Goal: Information Seeking & Learning: Find specific fact

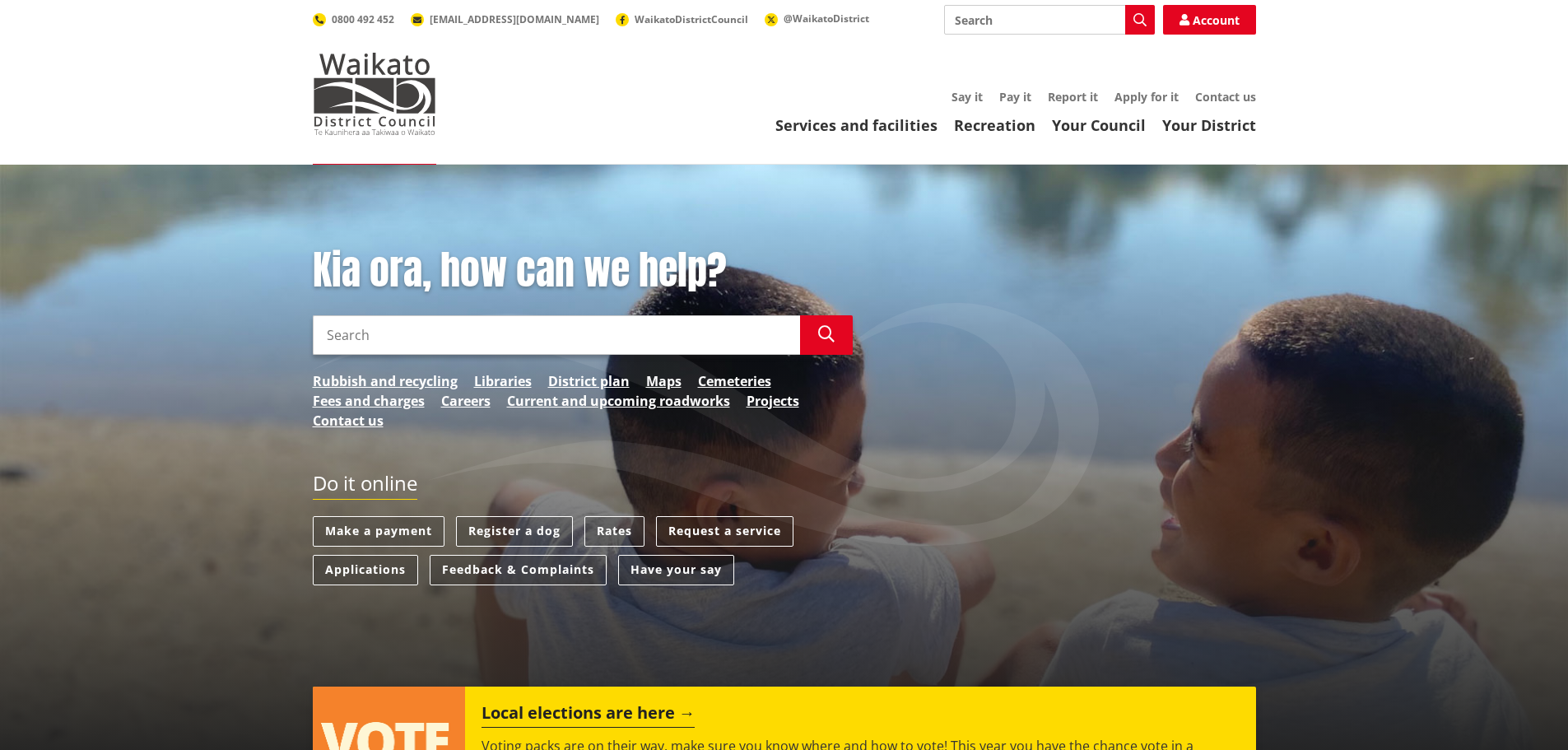
click at [637, 345] on input "Search" at bounding box center [556, 335] width 487 height 39
type input "rayes"
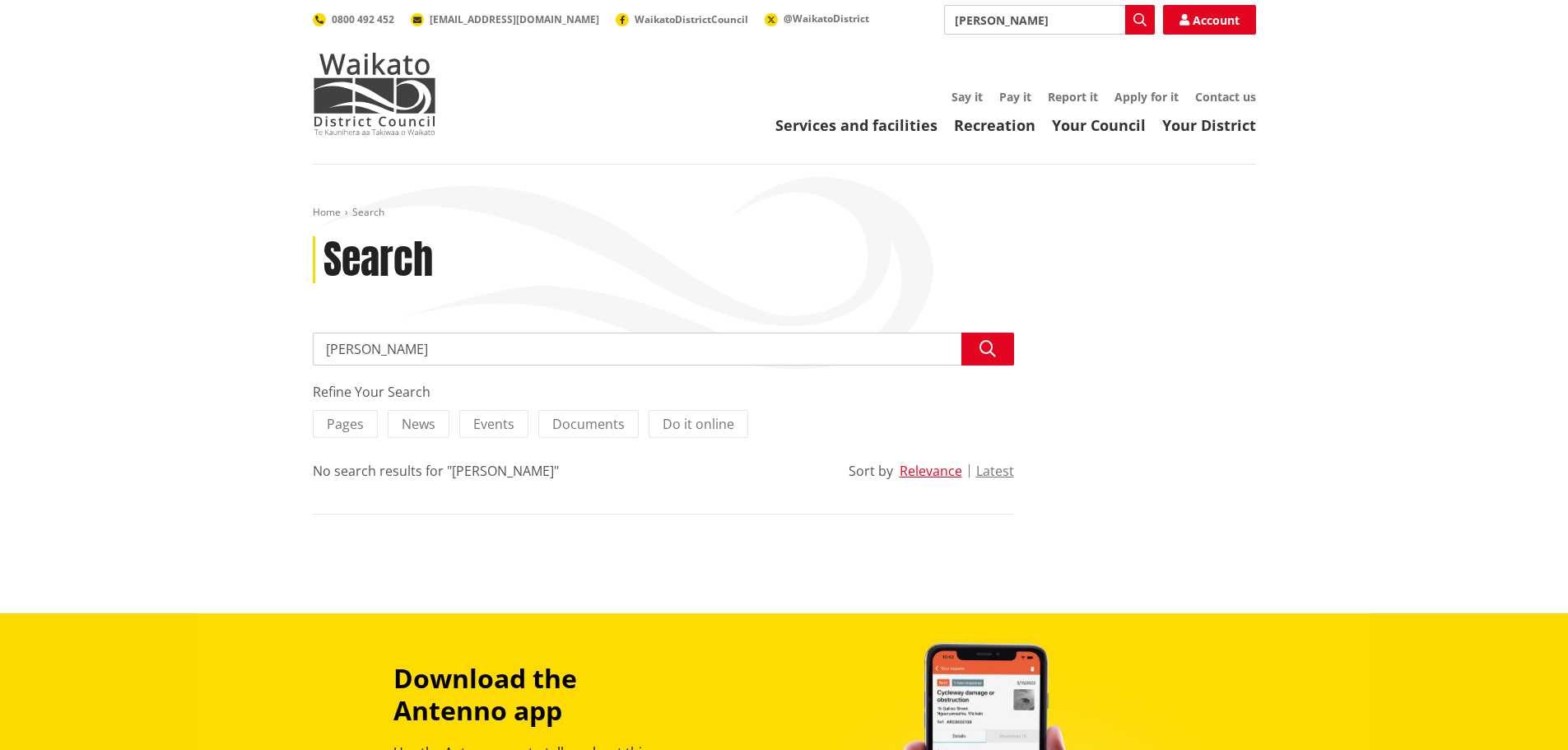
drag, startPoint x: 0, startPoint y: 0, endPoint x: 618, endPoint y: 345, distance: 707.8
click at [625, 342] on input "rayes" at bounding box center [663, 349] width 702 height 33
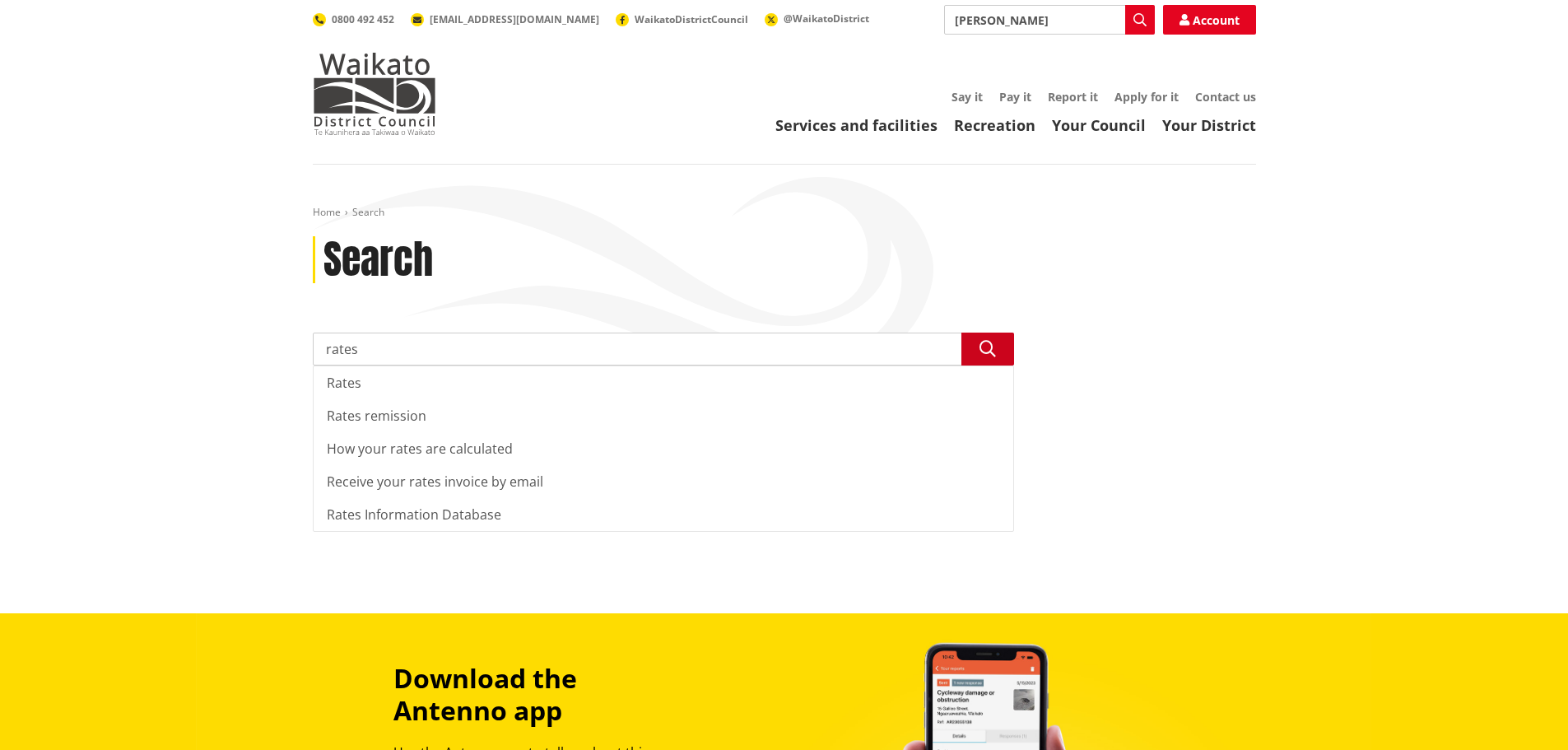
type input "rates"
click at [997, 348] on button "Search" at bounding box center [988, 349] width 53 height 33
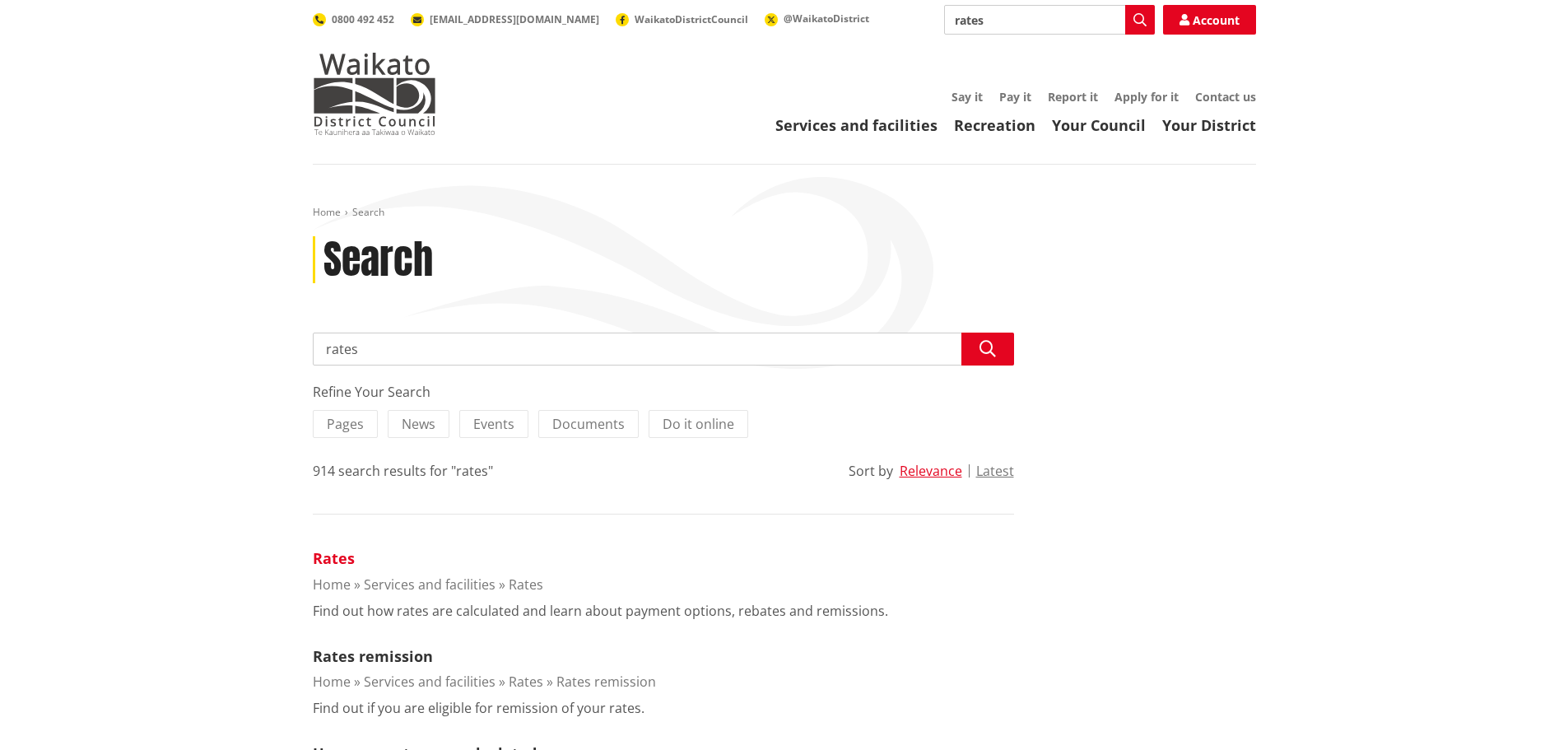
click at [323, 555] on link "Rates" at bounding box center [333, 558] width 42 height 20
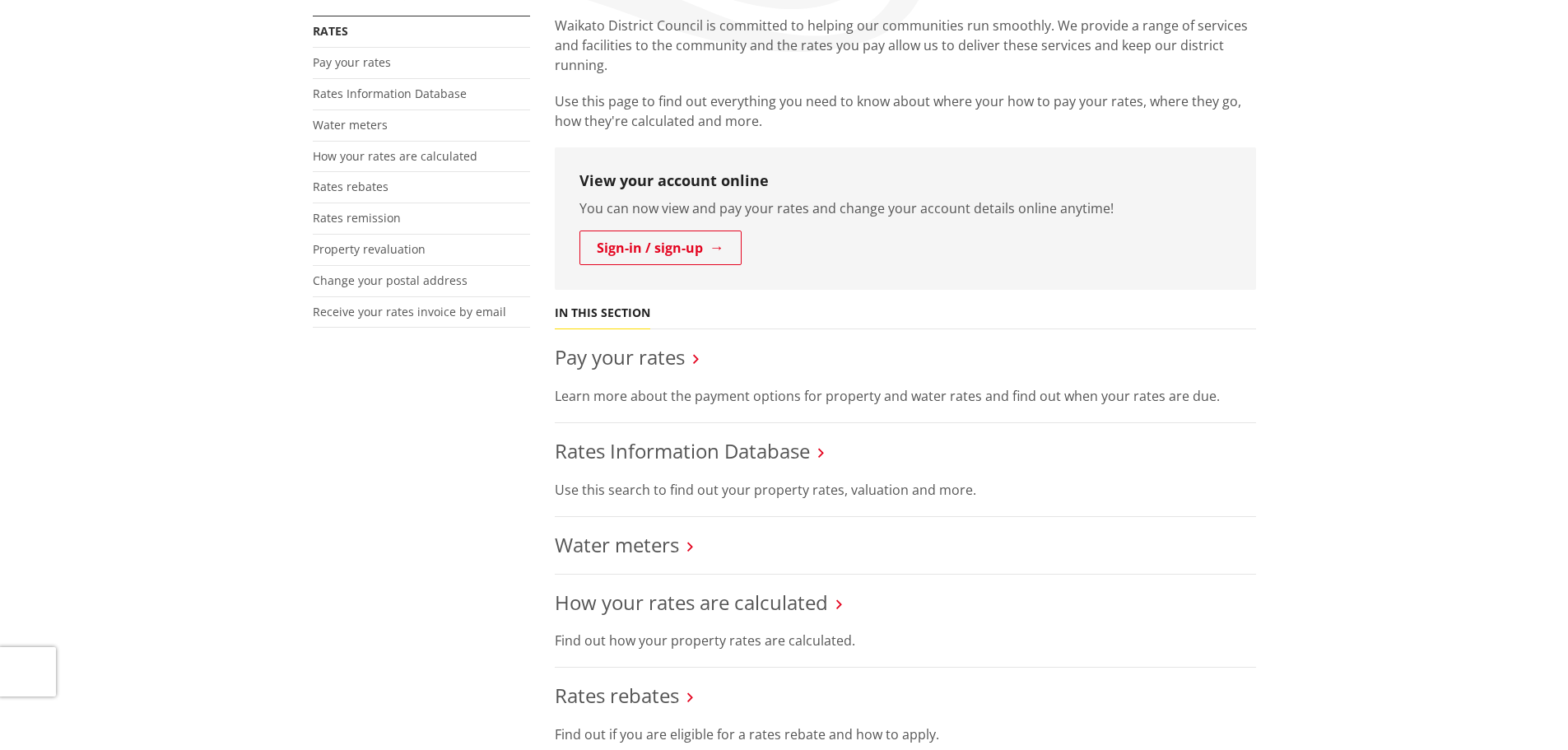
scroll to position [329, 0]
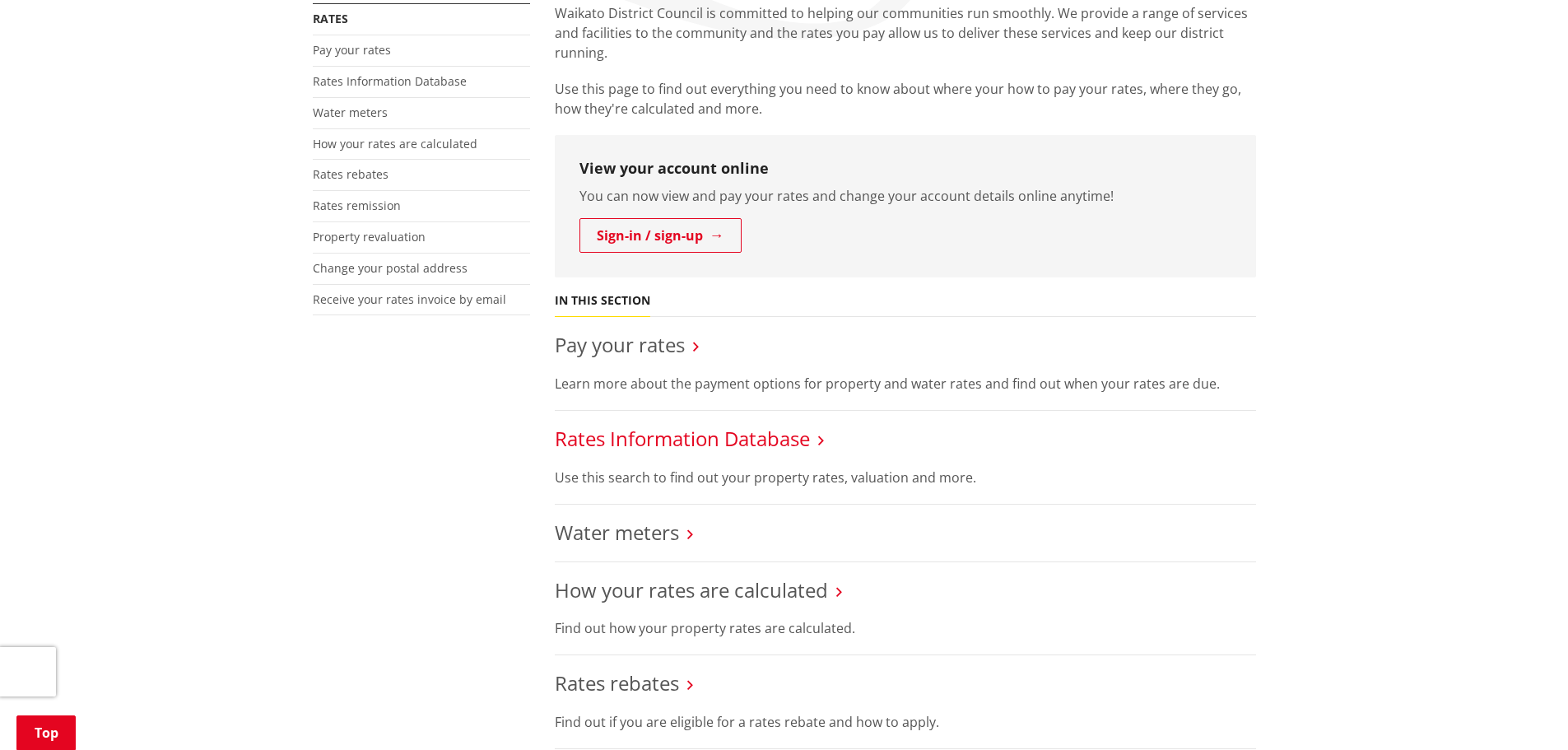
click at [662, 435] on link "Rates Information Database" at bounding box center [682, 438] width 255 height 27
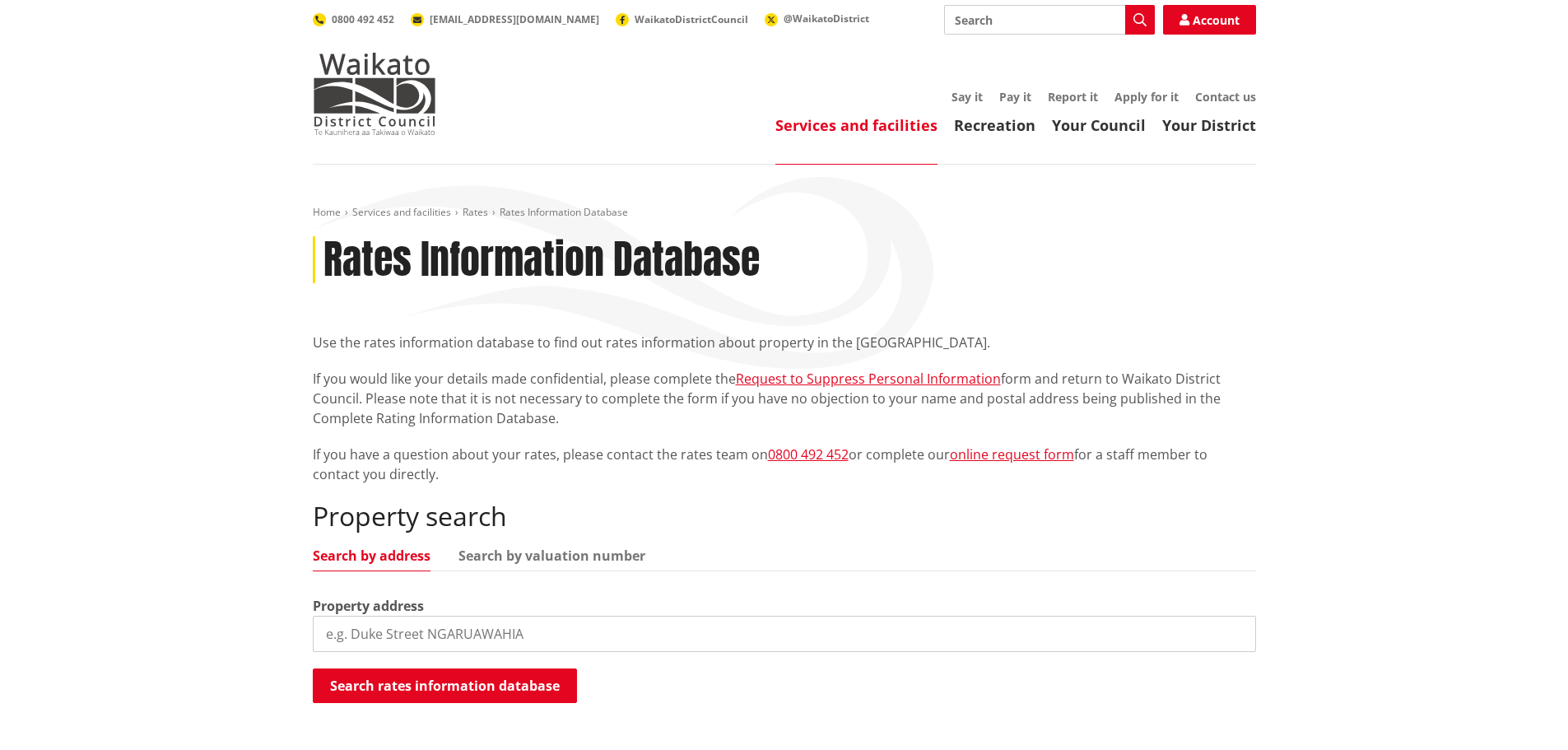
click at [608, 637] on input "search" at bounding box center [784, 633] width 944 height 36
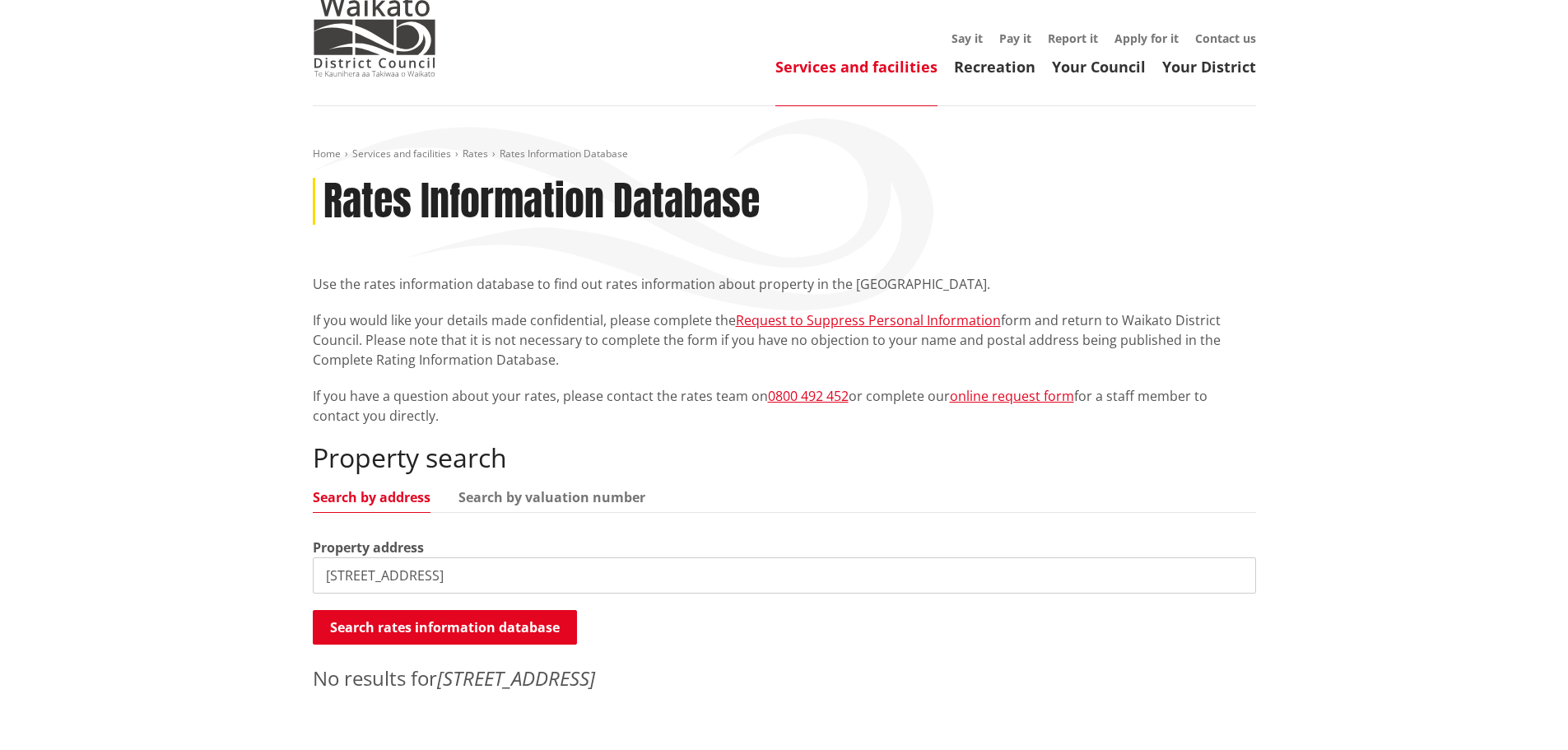
scroll to position [165, 0]
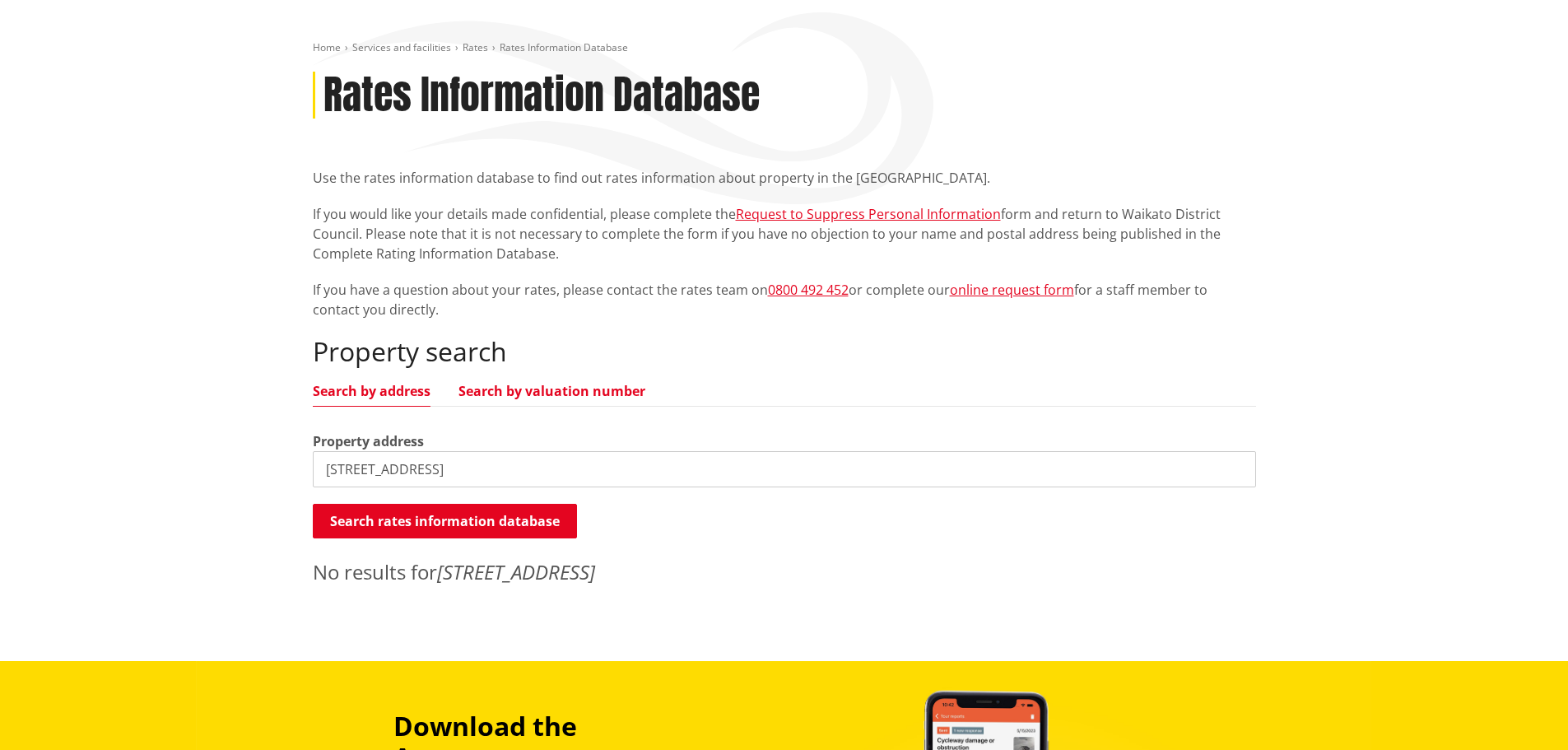
click at [591, 393] on link "Search by valuation number" at bounding box center [552, 390] width 187 height 13
click at [577, 386] on link "Search by valuation number" at bounding box center [552, 390] width 187 height 13
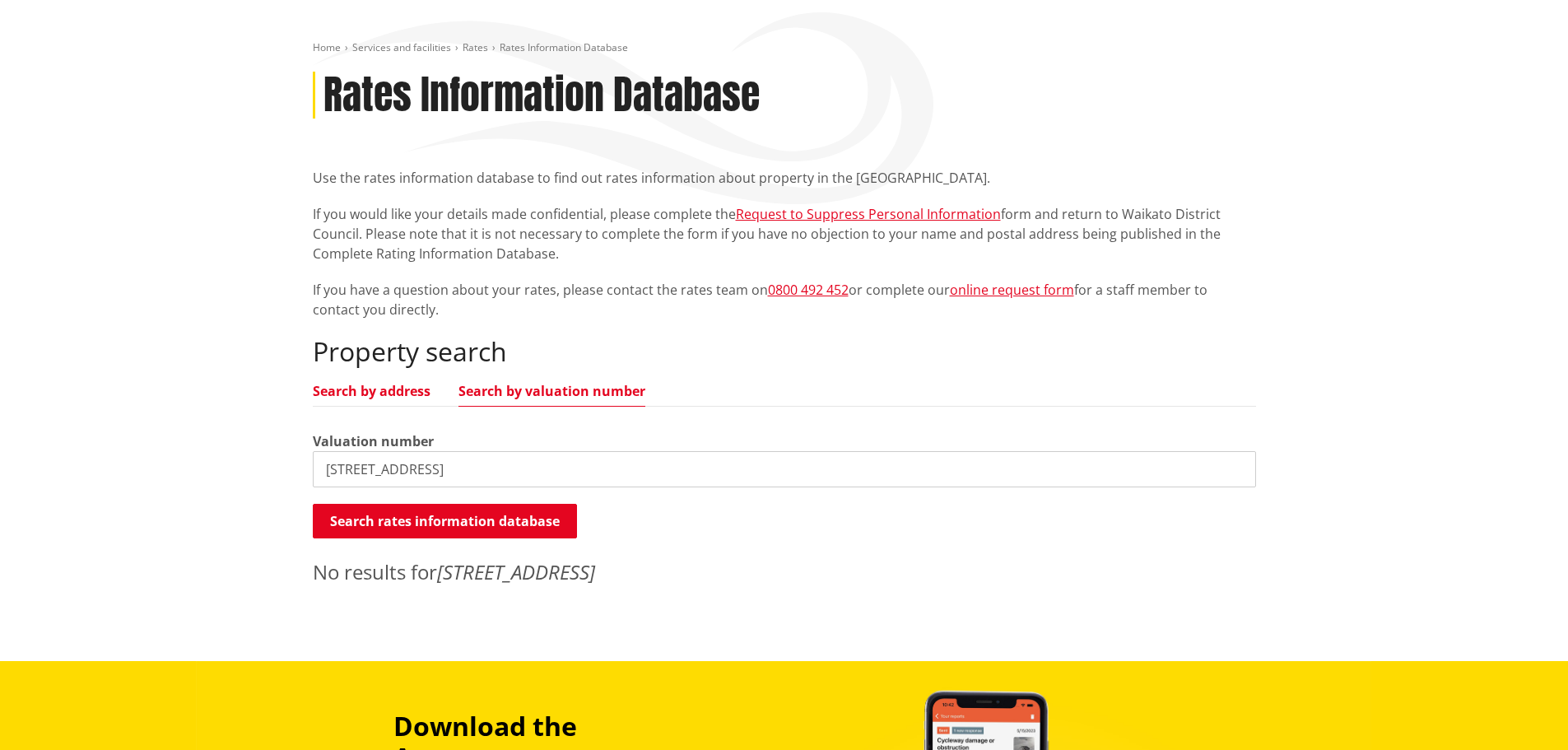
click at [394, 389] on link "Search by address" at bounding box center [371, 390] width 118 height 13
click at [498, 378] on div "Property search Search by address Search by valuation number Property address […" at bounding box center [784, 461] width 944 height 250
click at [488, 389] on link "Search by valuation number" at bounding box center [552, 390] width 187 height 13
drag, startPoint x: 447, startPoint y: 462, endPoint x: 330, endPoint y: 459, distance: 117.0
click at [330, 459] on input "[STREET_ADDRESS]" at bounding box center [784, 469] width 944 height 36
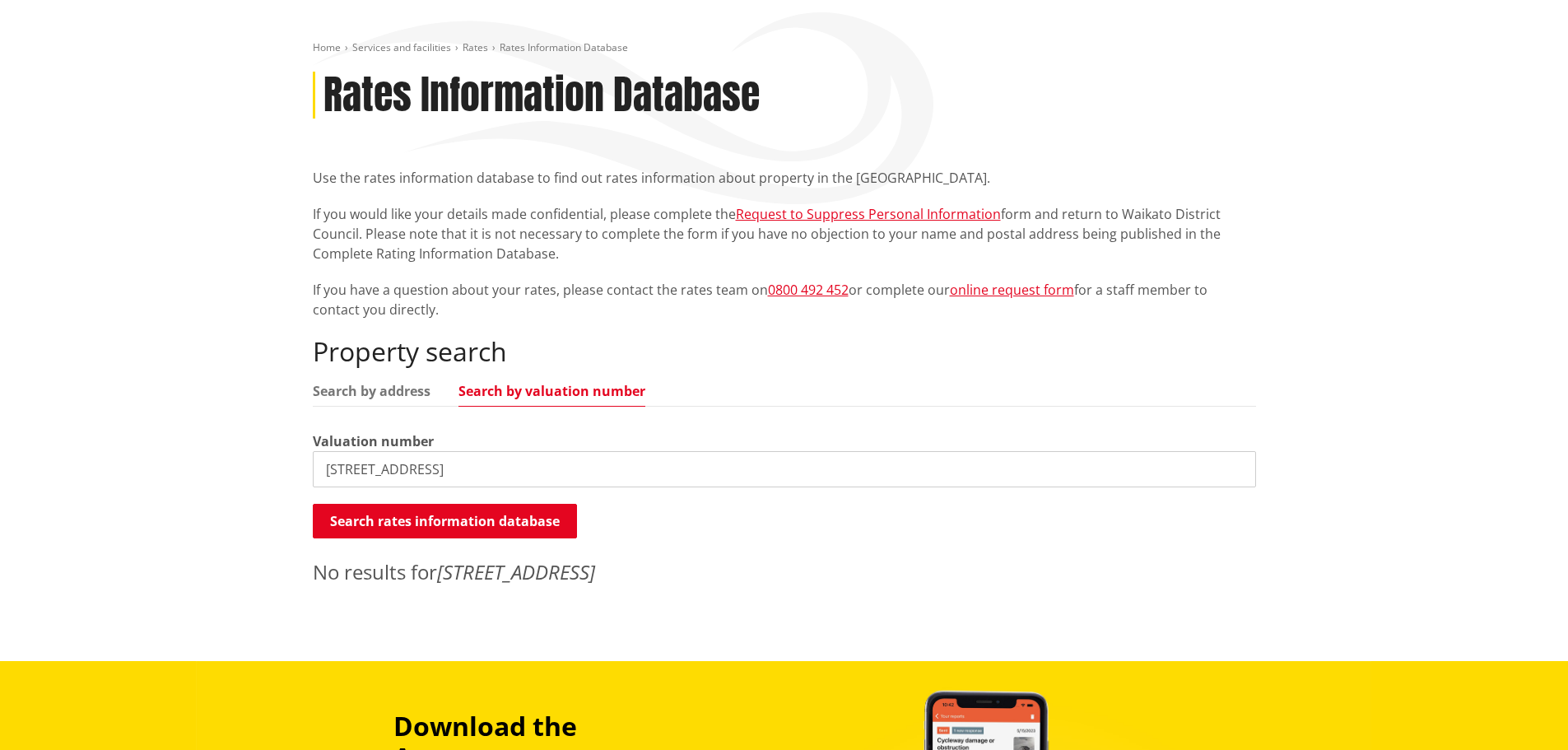
type input "5"
paste input "NZ01492059/5"
click at [341, 467] on input "NZ01492059/5" at bounding box center [784, 469] width 944 height 36
drag, startPoint x: 527, startPoint y: 478, endPoint x: 196, endPoint y: 501, distance: 331.8
click at [196, 501] on div "Home Services and facilities Rates Rates Information Database Rates Information…" at bounding box center [784, 330] width 1568 height 662
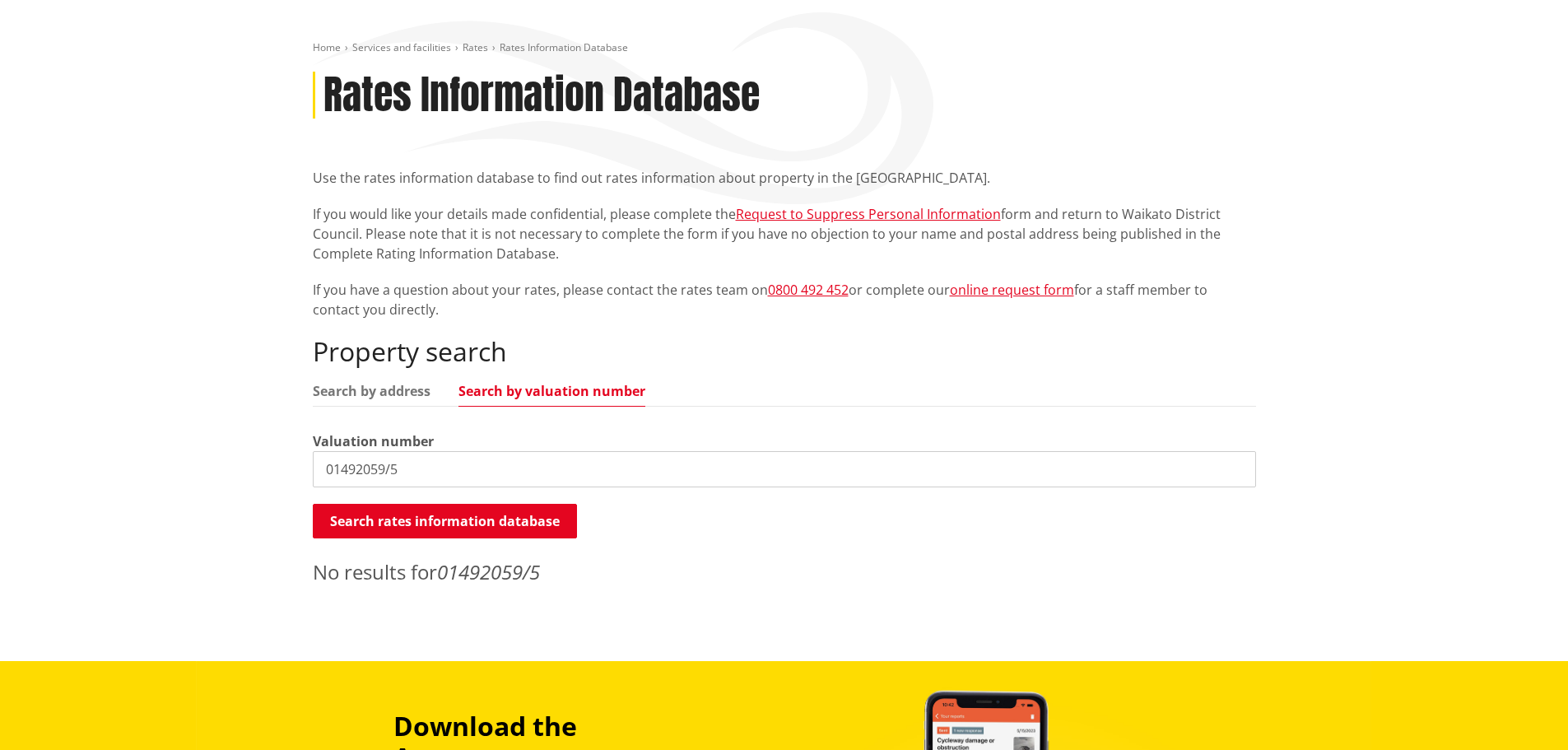
paste input "68234"
click at [379, 389] on link "Search by address" at bounding box center [371, 390] width 118 height 13
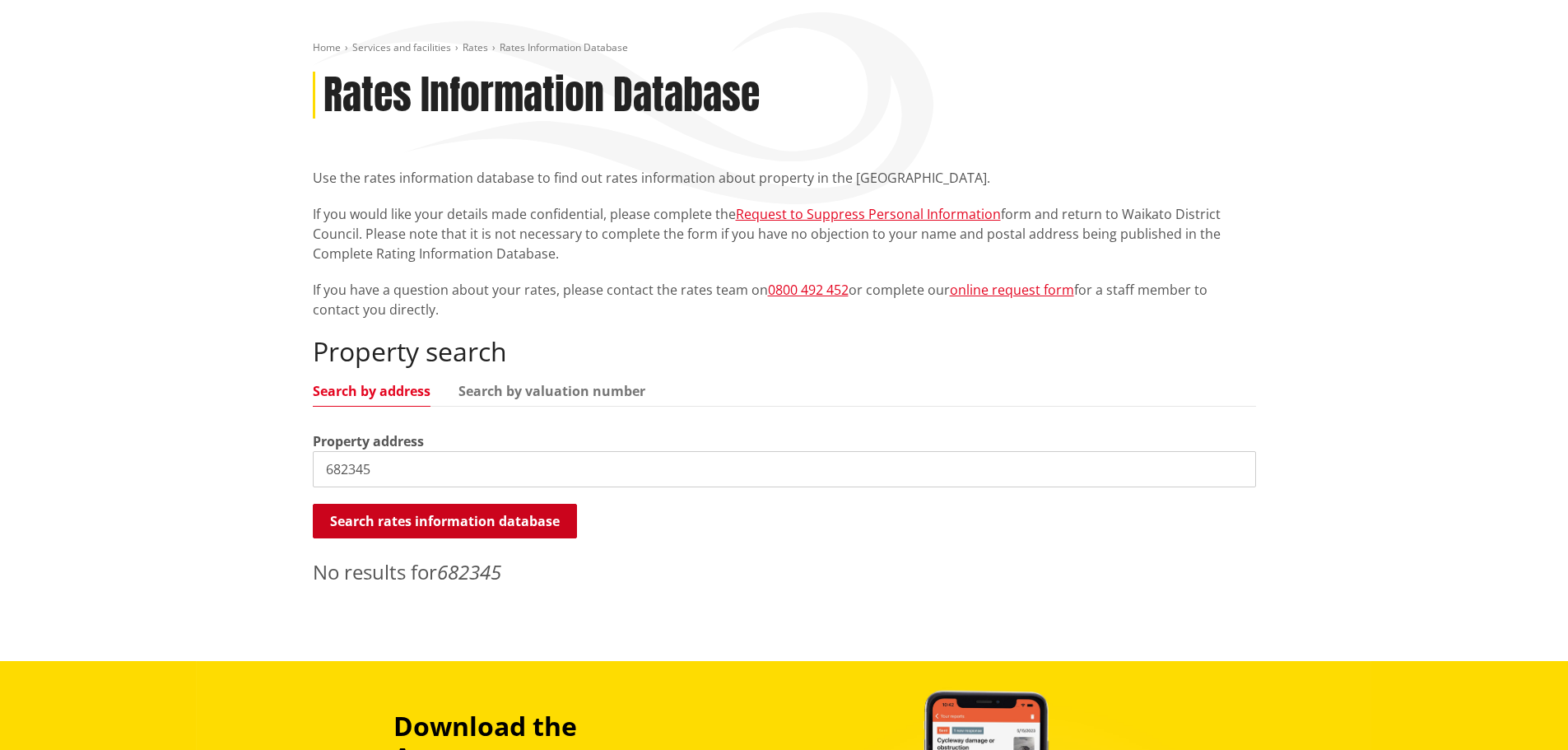
click at [416, 528] on button "Search rates information database" at bounding box center [445, 521] width 265 height 34
click at [386, 384] on link "Search by address" at bounding box center [371, 390] width 118 height 13
drag, startPoint x: 398, startPoint y: 478, endPoint x: 312, endPoint y: 476, distance: 86.0
click at [313, 476] on input "682345" at bounding box center [784, 469] width 944 height 36
drag, startPoint x: 337, startPoint y: 467, endPoint x: 317, endPoint y: 469, distance: 20.1
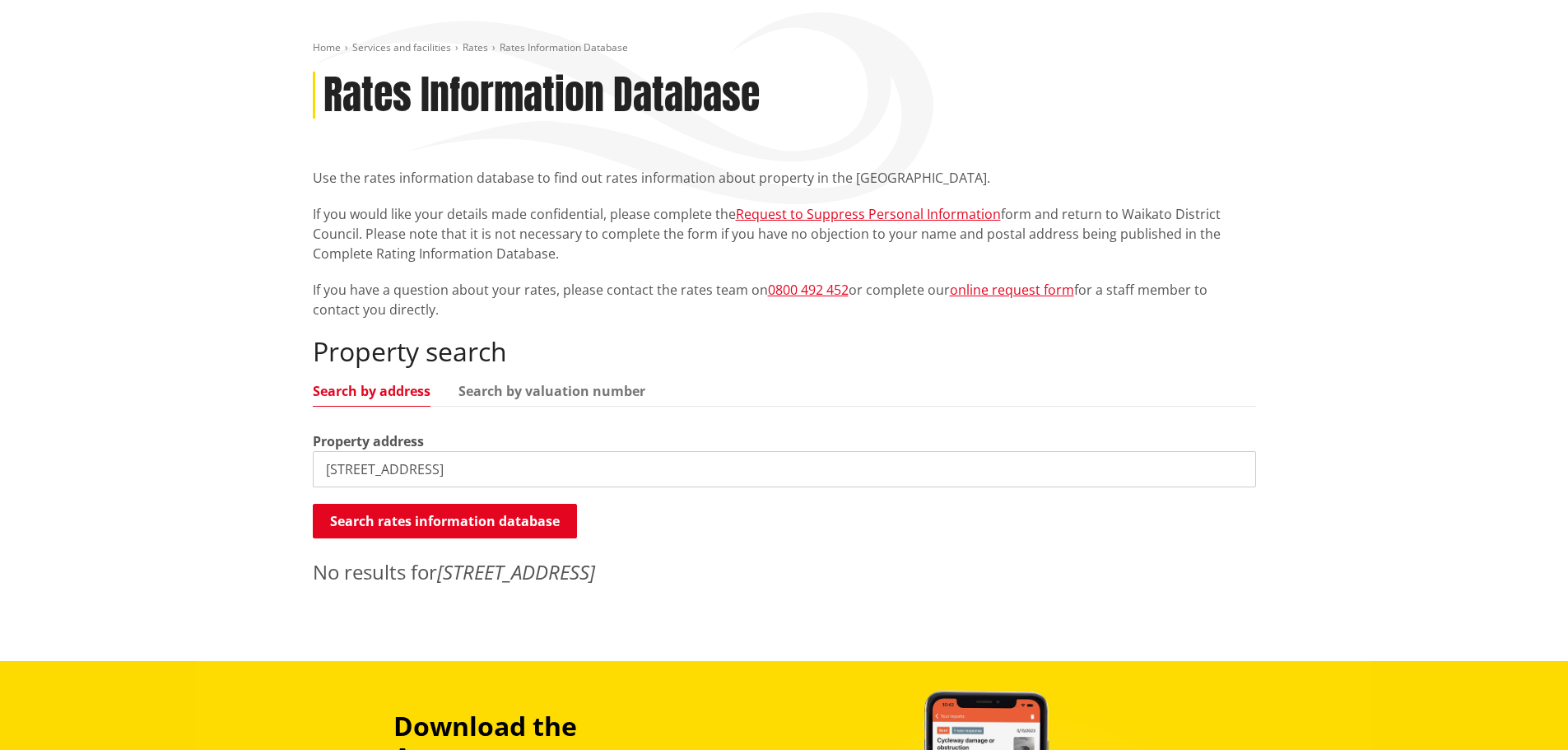
click at [311, 466] on div "Home Services and facilities Rates Rates Information Database Rates Information…" at bounding box center [785, 318] width 968 height 554
drag, startPoint x: 339, startPoint y: 473, endPoint x: 329, endPoint y: 473, distance: 10.0
click at [329, 473] on input "[STREET_ADDRESS]" at bounding box center [784, 469] width 944 height 36
type input "[STREET_ADDRESS]"
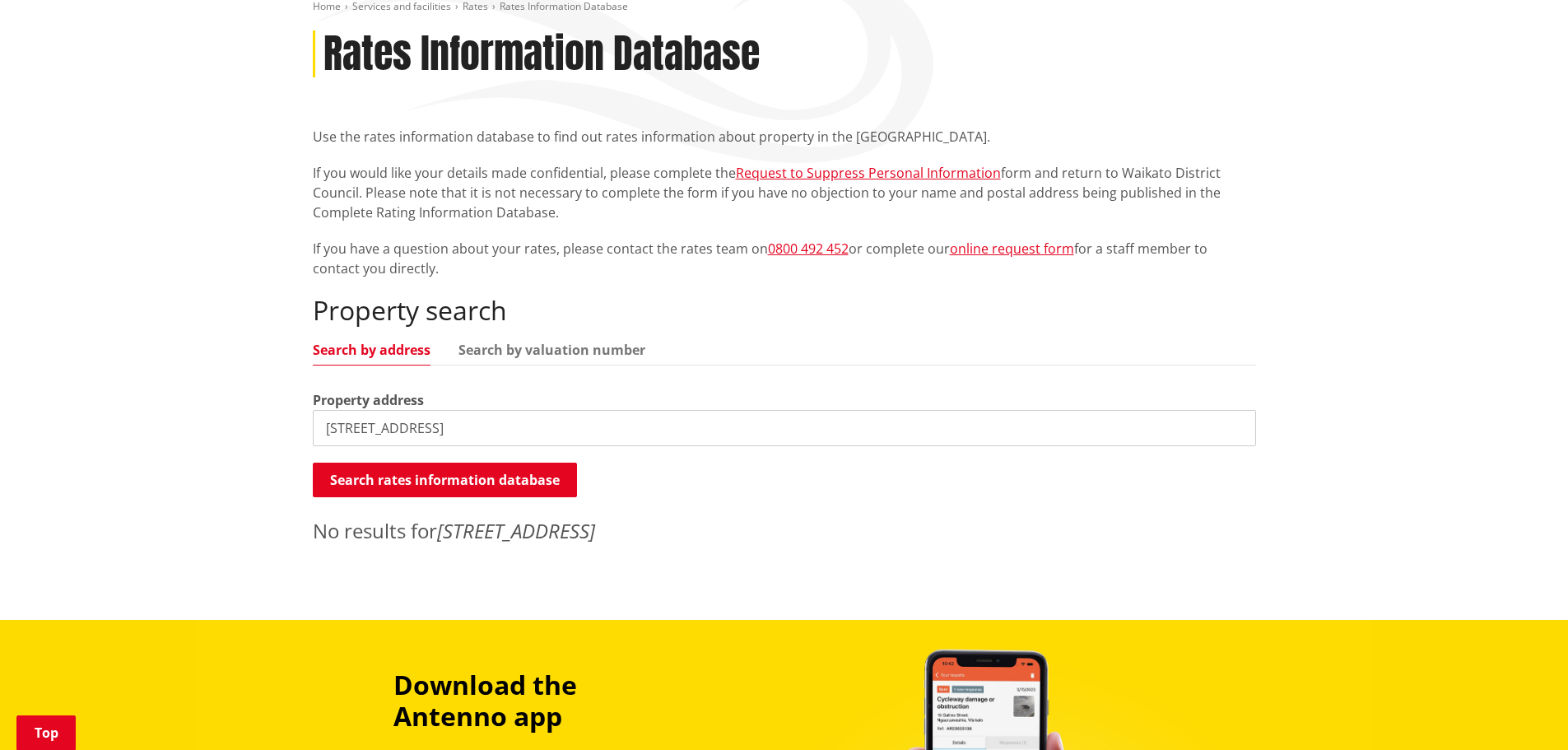
scroll to position [143, 0]
